Goal: Navigation & Orientation: Understand site structure

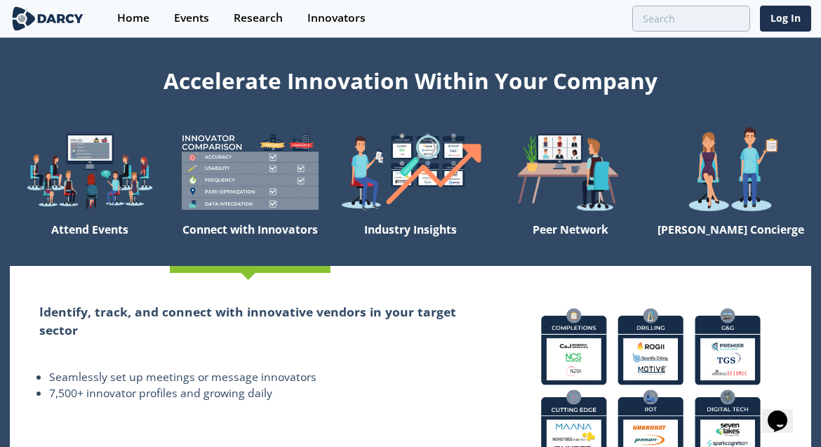
scroll to position [20, 0]
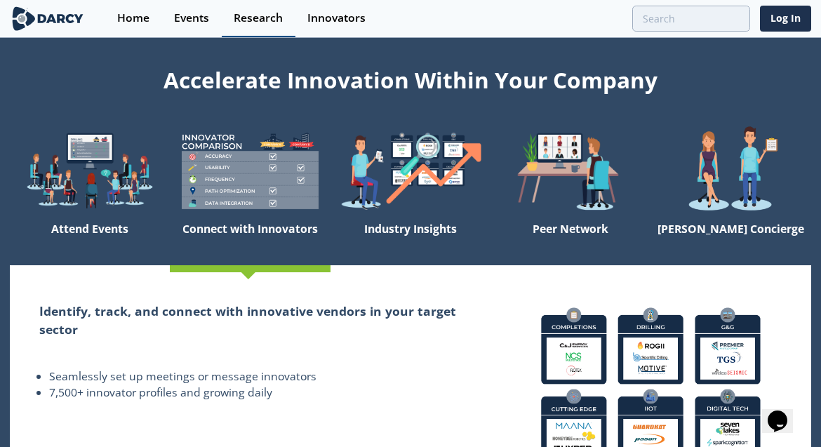
click at [255, 15] on div "Research" at bounding box center [258, 18] width 49 height 11
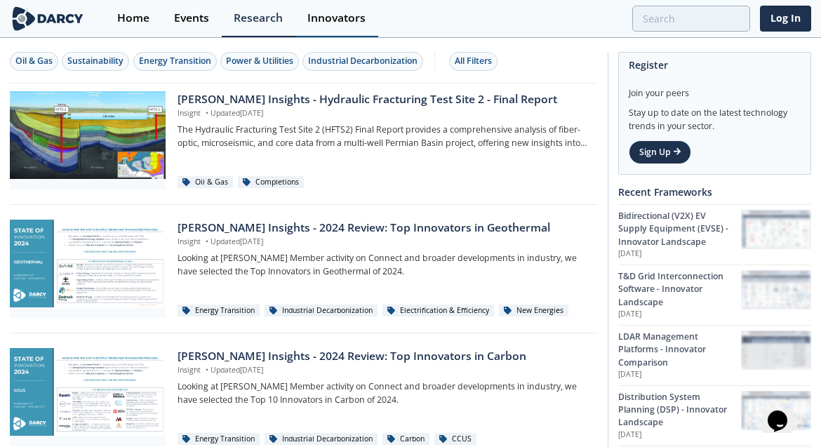
click at [323, 22] on div "Innovators" at bounding box center [336, 18] width 58 height 11
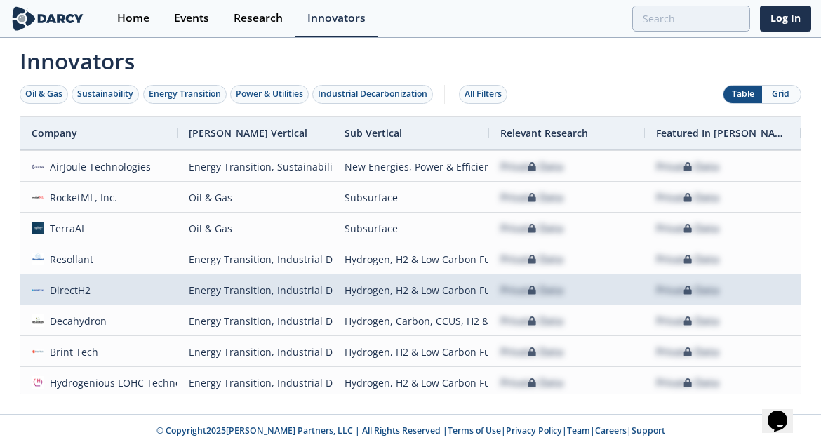
scroll to position [1546, 0]
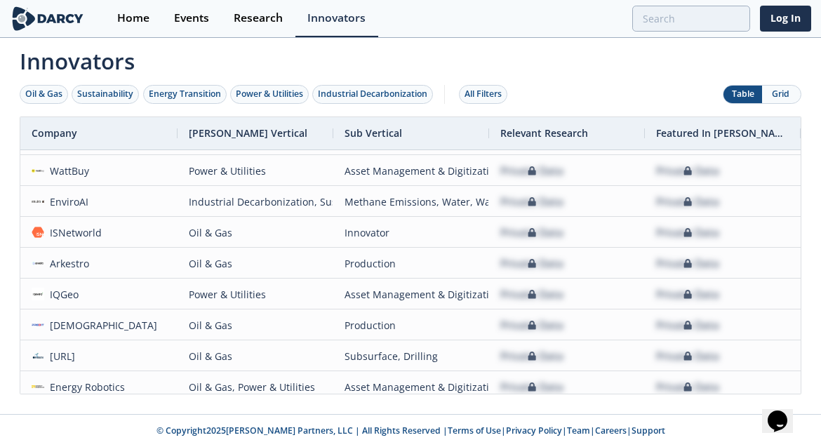
click at [61, 15] on img at bounding box center [48, 18] width 76 height 25
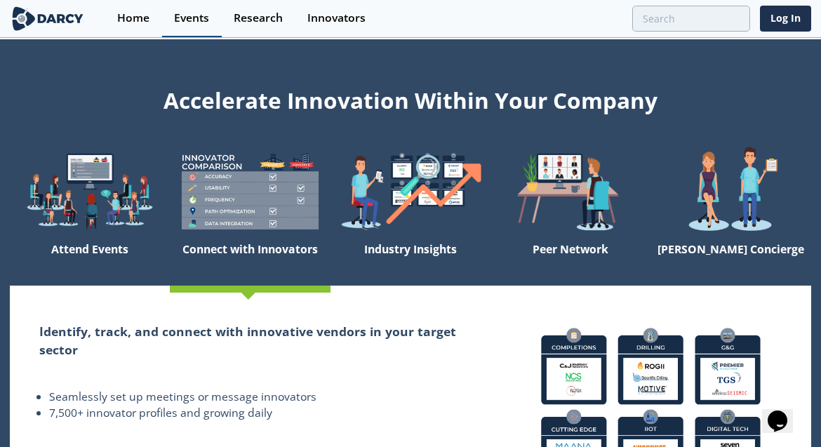
click at [198, 20] on div "Events" at bounding box center [191, 18] width 35 height 11
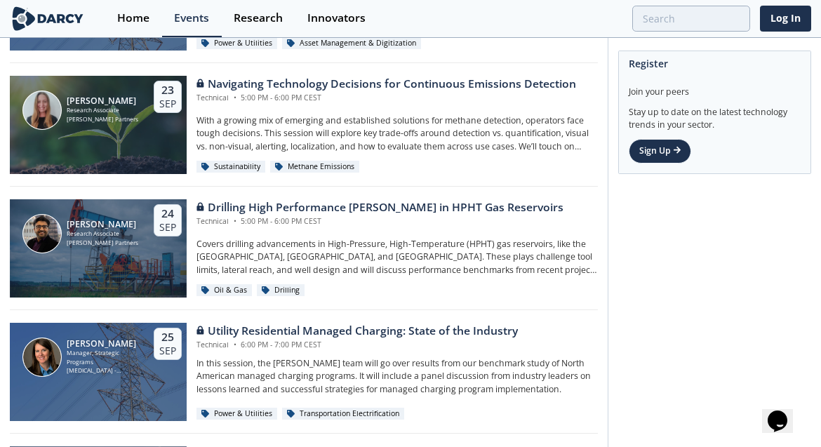
scroll to position [1253, 0]
